Goal: Information Seeking & Learning: Learn about a topic

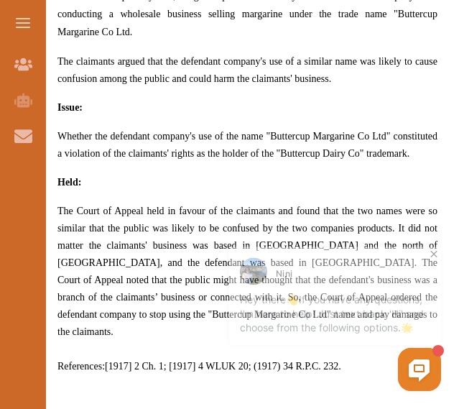
scroll to position [935, 0]
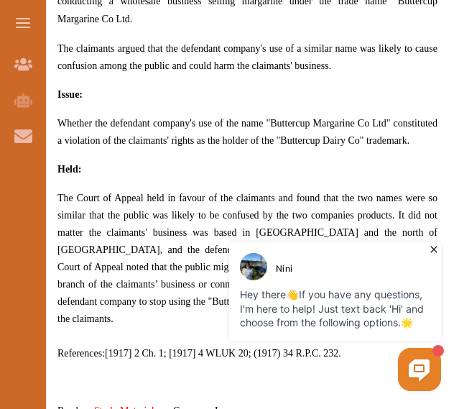
click at [198, 118] on span "Whether the defendant company's use of the name "Buttercup Margarine Co Ltd" co…" at bounding box center [247, 132] width 380 height 28
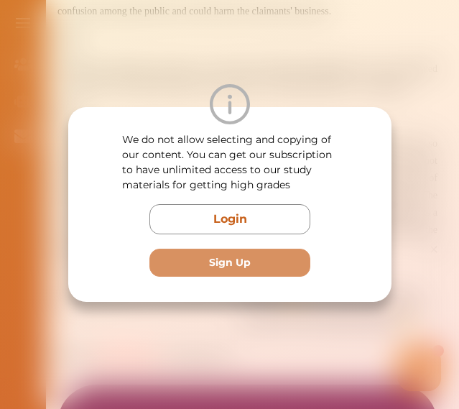
scroll to position [1006, 0]
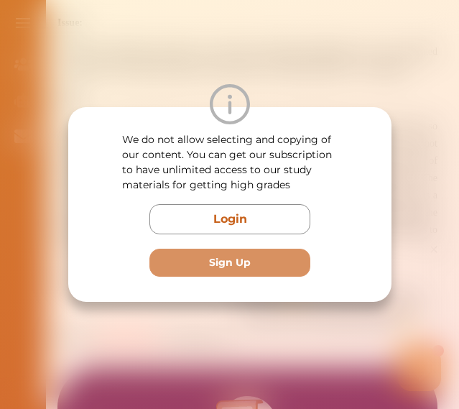
click at [209, 89] on div at bounding box center [229, 104] width 323 height 40
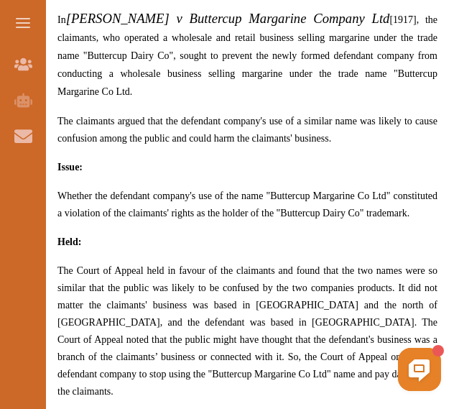
scroll to position [934, 0]
